Goal: Task Accomplishment & Management: Manage account settings

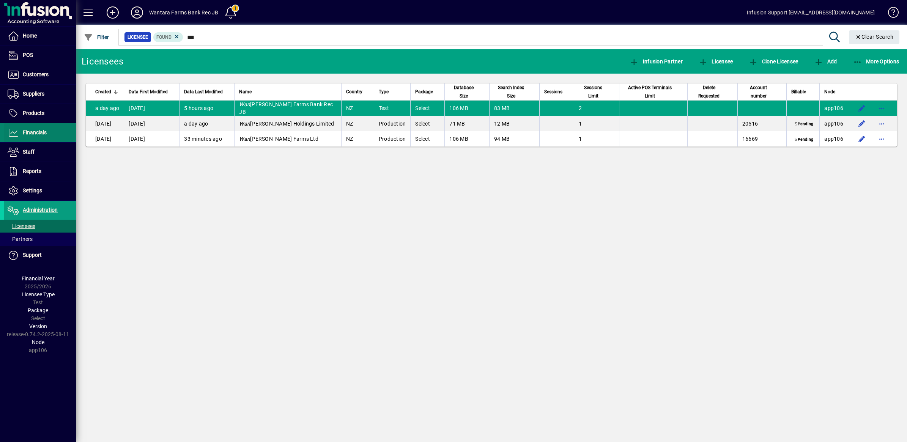
click at [41, 134] on span "Financials" at bounding box center [35, 132] width 24 height 6
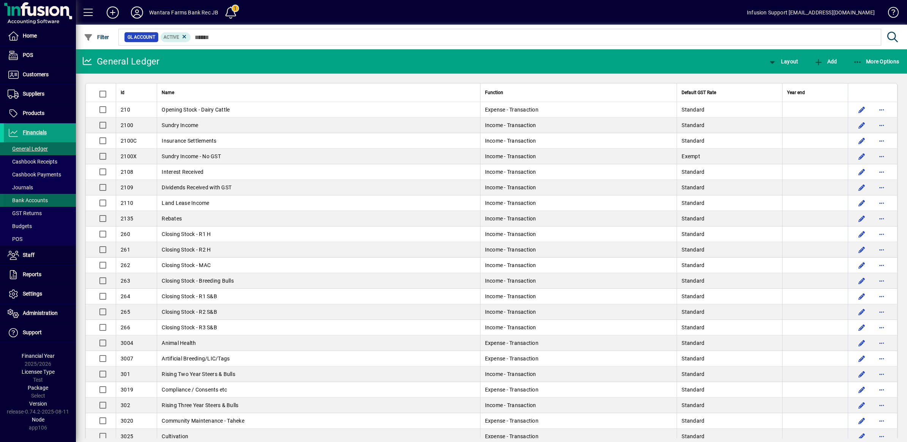
click at [30, 200] on span "Bank Accounts" at bounding box center [28, 200] width 40 height 6
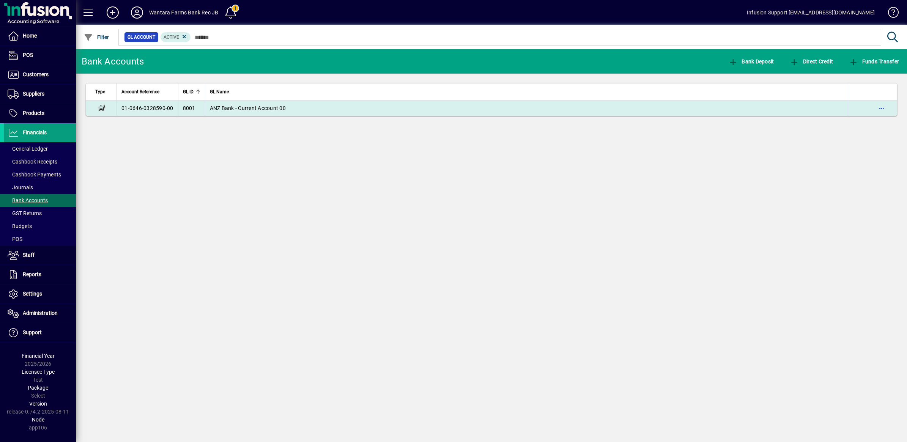
click at [145, 107] on td "01-0646-0328590-00" at bounding box center [146, 108] width 61 height 15
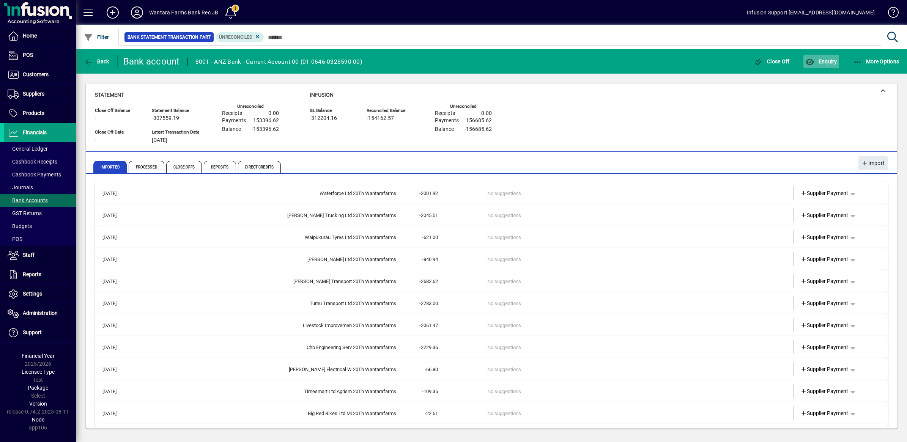
click at [813, 60] on icon "button" at bounding box center [809, 62] width 9 height 8
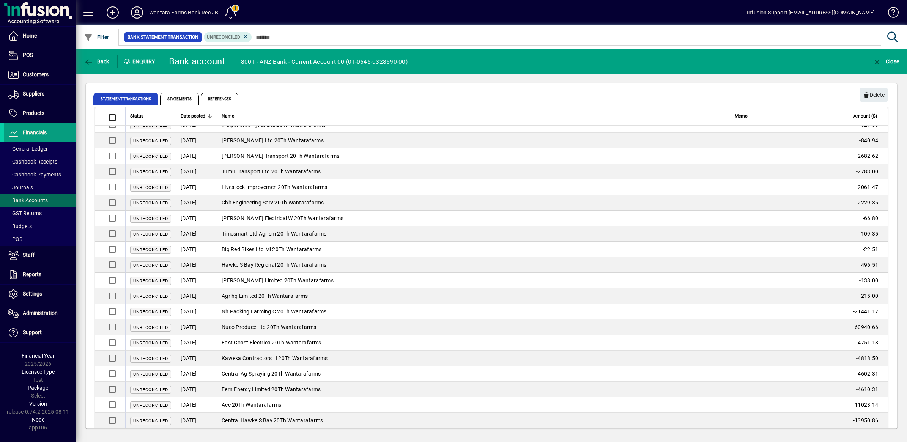
scroll to position [87, 0]
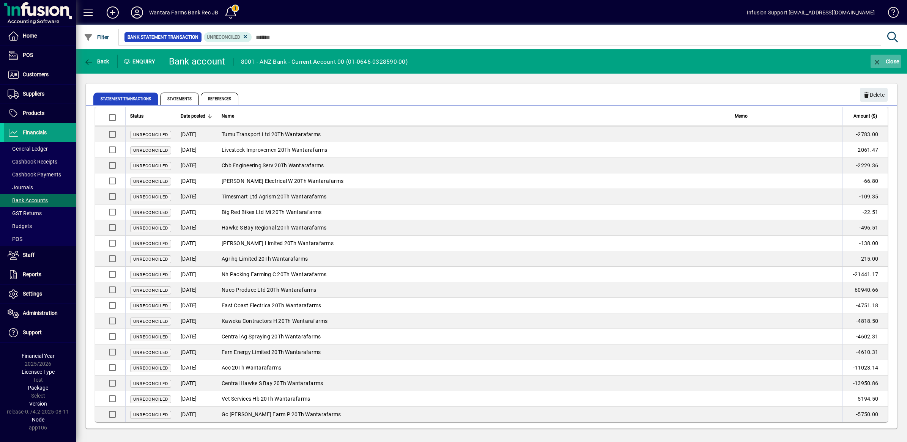
click at [881, 59] on icon "button" at bounding box center [876, 62] width 9 height 8
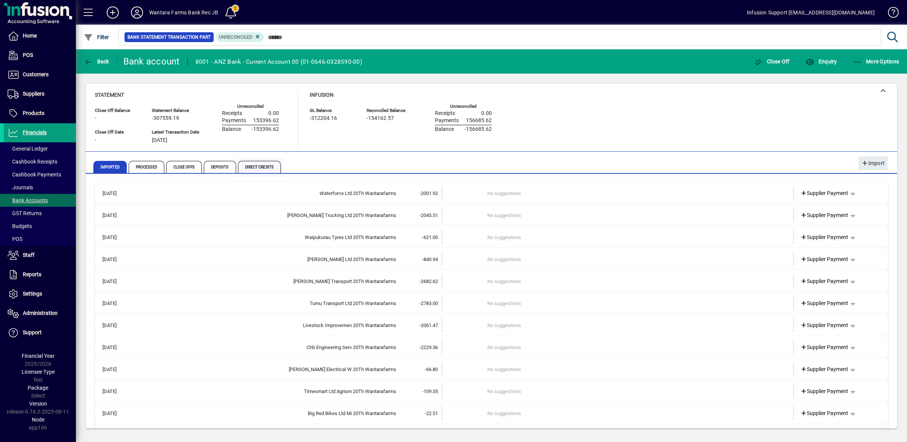
click at [258, 167] on span "Direct Credits" at bounding box center [259, 167] width 43 height 12
